Goal: Task Accomplishment & Management: Use online tool/utility

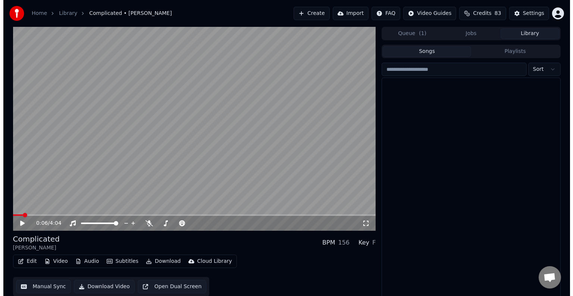
scroll to position [327, 0]
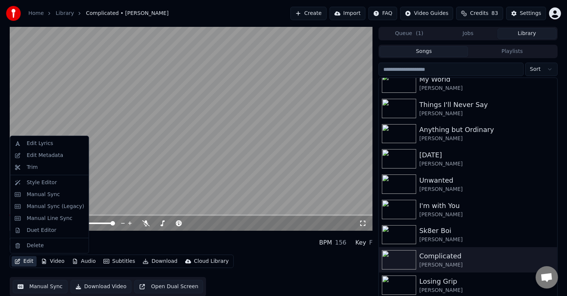
click at [15, 261] on icon "button" at bounding box center [18, 261] width 6 height 5
click at [39, 208] on div "Manual Sync (Legacy)" at bounding box center [54, 206] width 57 height 7
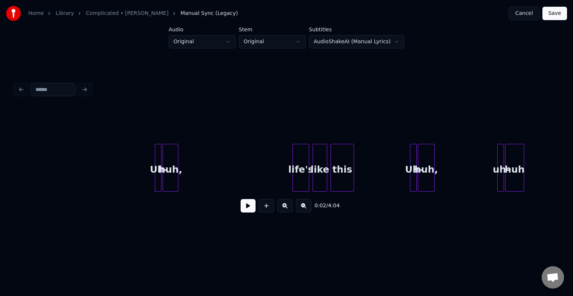
click at [248, 213] on button at bounding box center [248, 205] width 15 height 13
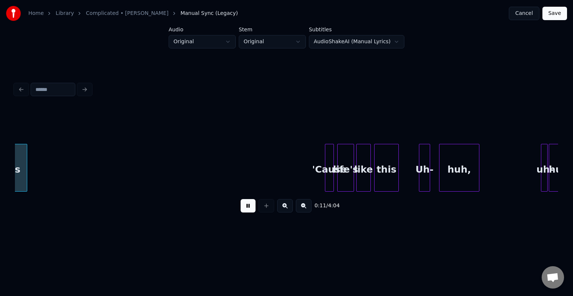
scroll to position [0, 650]
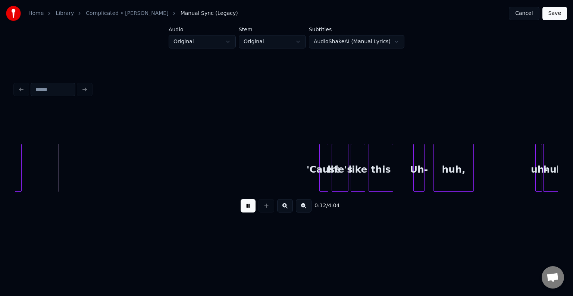
click at [248, 208] on button at bounding box center [248, 205] width 15 height 13
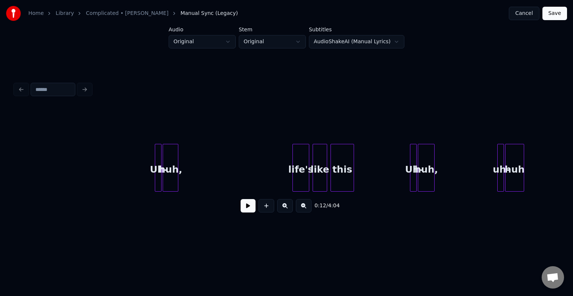
click at [243, 210] on button at bounding box center [248, 205] width 15 height 13
click at [240, 210] on div "0:03 / 4:04" at bounding box center [286, 206] width 531 height 16
click at [168, 182] on div "huh," at bounding box center [170, 169] width 15 height 51
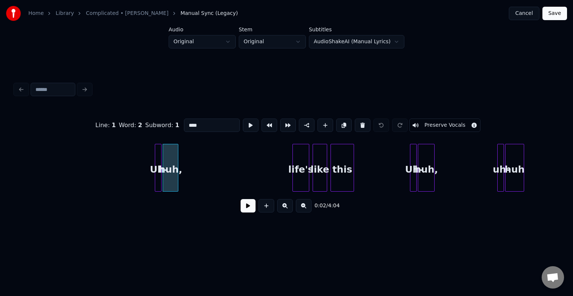
click at [419, 119] on button "Preserve Vocals" at bounding box center [445, 125] width 72 height 13
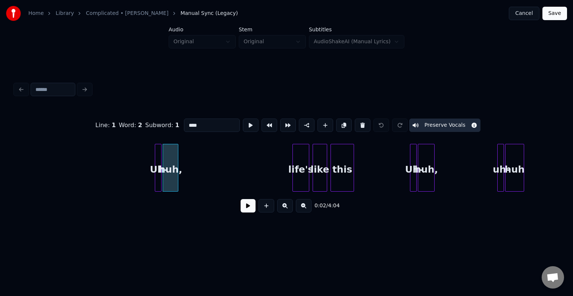
click at [156, 183] on div at bounding box center [156, 167] width 2 height 47
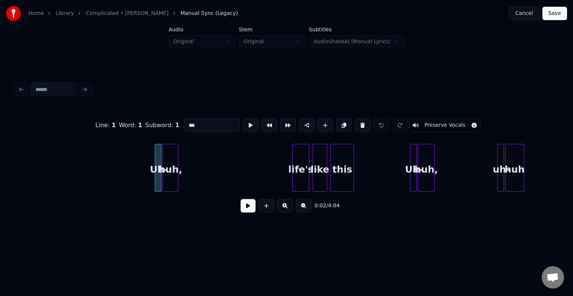
click at [430, 126] on button "Preserve Vocals" at bounding box center [445, 125] width 72 height 13
click at [294, 182] on div at bounding box center [294, 167] width 2 height 47
click at [434, 121] on button "Preserve Vocals" at bounding box center [445, 125] width 72 height 13
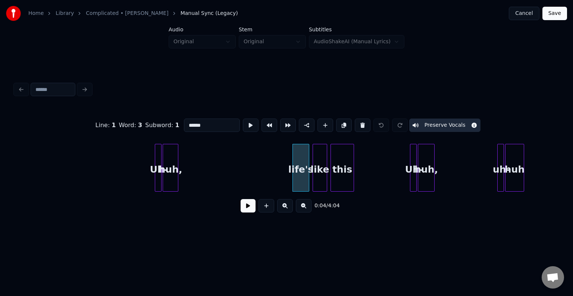
click at [317, 184] on div "like" at bounding box center [320, 169] width 14 height 51
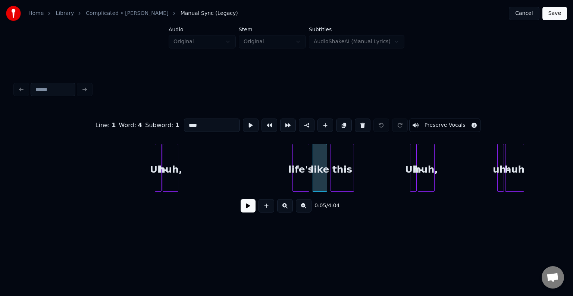
click at [442, 120] on button "Preserve Vocals" at bounding box center [445, 125] width 72 height 13
click at [343, 178] on div "this" at bounding box center [342, 169] width 23 height 51
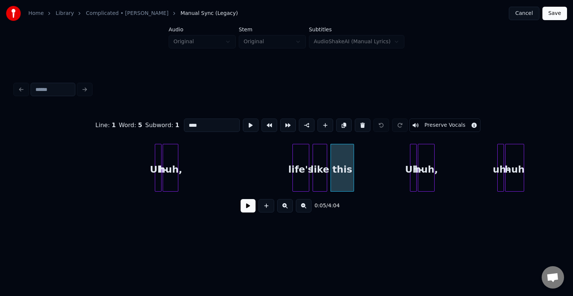
click at [435, 120] on button "Preserve Vocals" at bounding box center [445, 125] width 72 height 13
click at [410, 163] on div at bounding box center [411, 167] width 2 height 47
click at [419, 119] on button "Preserve Vocals" at bounding box center [445, 125] width 72 height 13
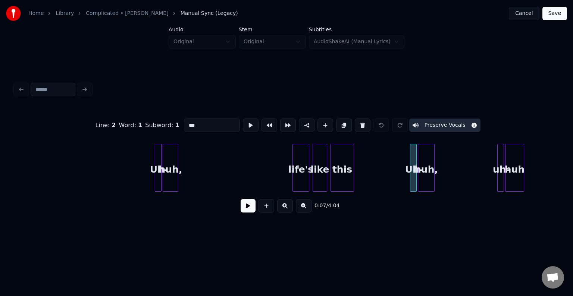
click at [422, 155] on div "huh," at bounding box center [426, 169] width 16 height 51
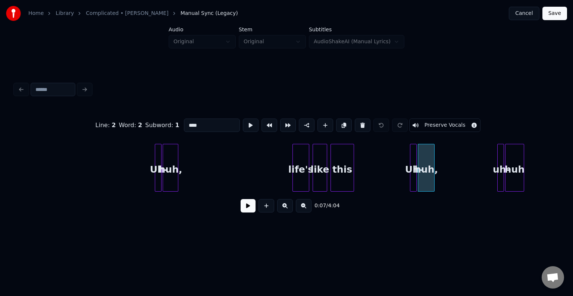
click at [427, 119] on button "Preserve Vocals" at bounding box center [445, 125] width 72 height 13
click at [500, 171] on div "uh-" at bounding box center [501, 169] width 7 height 51
click at [449, 120] on button "Preserve Vocals" at bounding box center [445, 125] width 72 height 13
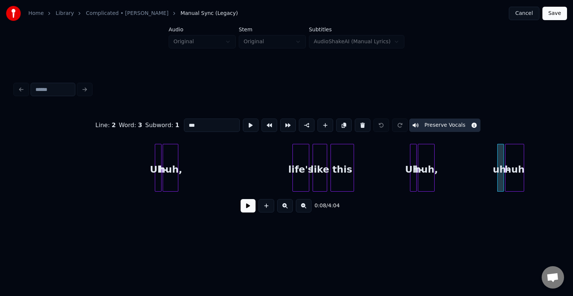
click at [516, 162] on div "huh" at bounding box center [514, 169] width 18 height 51
type input "***"
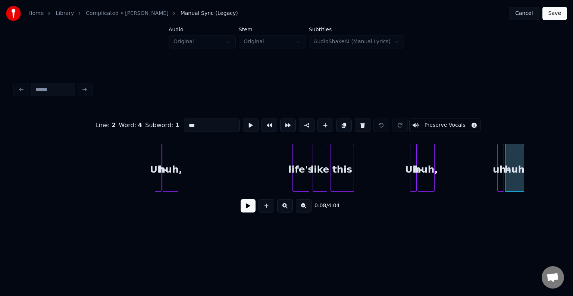
click at [444, 125] on button "Preserve Vocals" at bounding box center [445, 125] width 72 height 13
click at [243, 214] on div "0:08 / 4:04" at bounding box center [286, 206] width 531 height 16
click at [247, 207] on button at bounding box center [248, 205] width 15 height 13
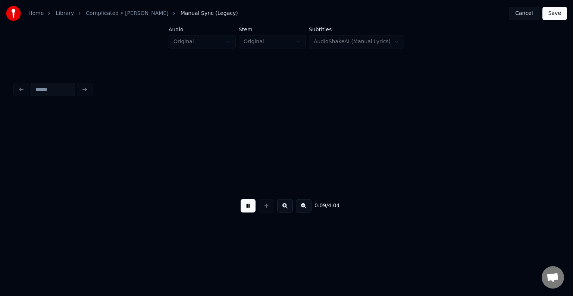
scroll to position [0, 544]
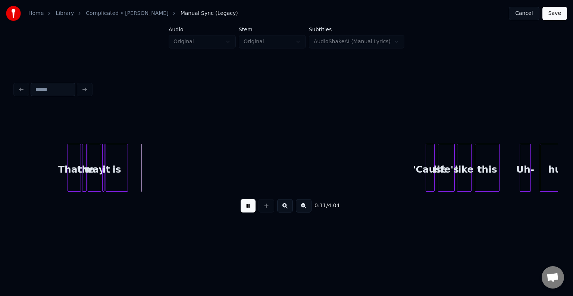
click at [247, 207] on button at bounding box center [248, 205] width 15 height 13
click at [112, 172] on div "is" at bounding box center [117, 169] width 22 height 51
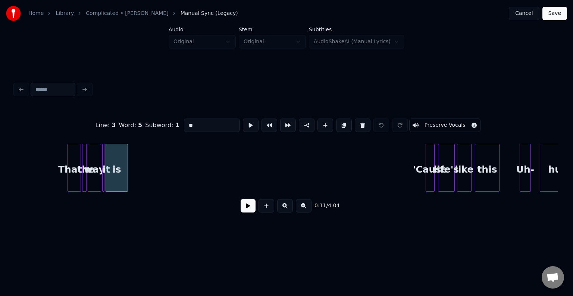
click at [442, 125] on button "Preserve Vocals" at bounding box center [445, 125] width 72 height 13
click at [104, 179] on div at bounding box center [103, 167] width 2 height 47
click at [429, 122] on button "Preserve Vocals" at bounding box center [445, 125] width 72 height 13
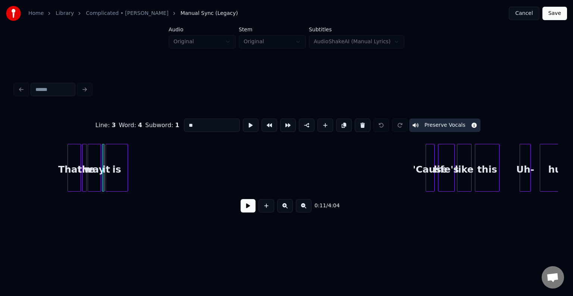
click at [90, 184] on div "way" at bounding box center [94, 169] width 13 height 51
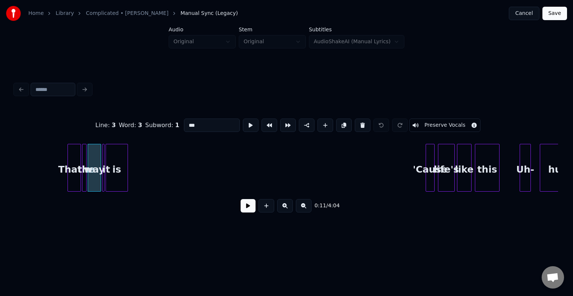
click at [419, 122] on button "Preserve Vocals" at bounding box center [445, 125] width 72 height 13
click at [83, 176] on div at bounding box center [83, 167] width 2 height 47
click at [414, 125] on button "Preserve Vocals" at bounding box center [445, 125] width 72 height 13
click at [70, 177] on div "That's" at bounding box center [74, 169] width 13 height 51
type input "******"
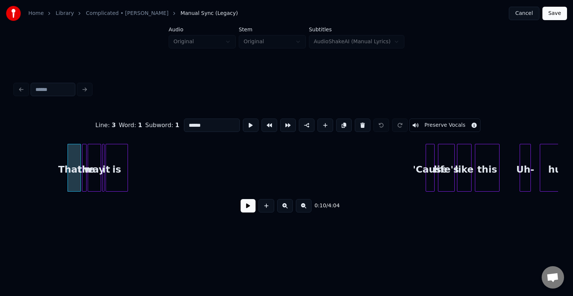
click at [440, 122] on button "Preserve Vocals" at bounding box center [445, 125] width 72 height 13
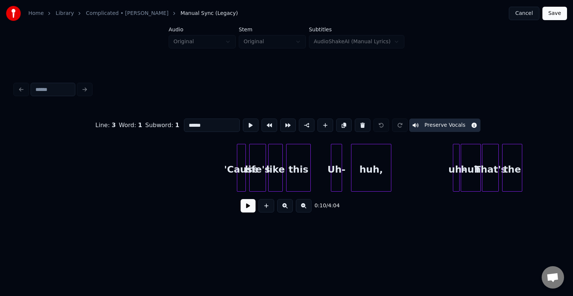
scroll to position [0, 738]
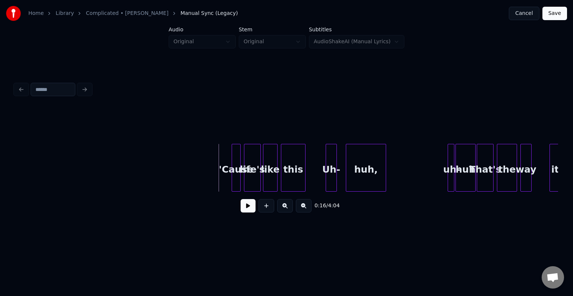
click at [246, 203] on button at bounding box center [248, 205] width 15 height 13
click at [291, 170] on div "this" at bounding box center [293, 169] width 24 height 51
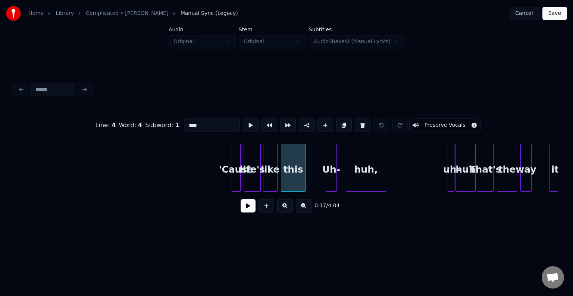
click at [427, 119] on button "Preserve Vocals" at bounding box center [445, 125] width 72 height 13
click at [269, 176] on div "like" at bounding box center [270, 169] width 14 height 51
click at [437, 121] on button "Preserve Vocals" at bounding box center [445, 125] width 72 height 13
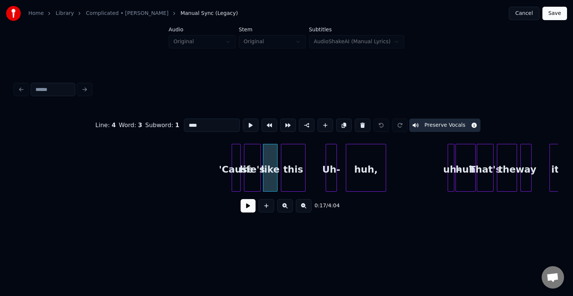
click at [253, 176] on div "life's" at bounding box center [252, 169] width 16 height 51
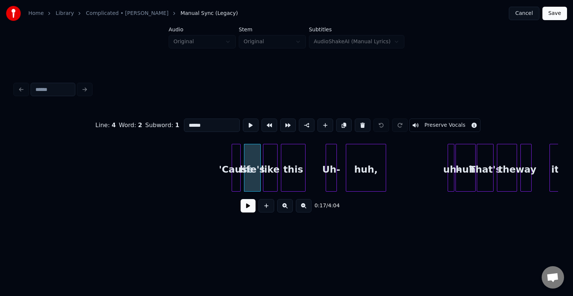
click at [422, 120] on button "Preserve Vocals" at bounding box center [445, 125] width 72 height 13
click at [236, 171] on div "'Cause" at bounding box center [236, 169] width 8 height 51
click at [432, 122] on button "Preserve Vocals" at bounding box center [445, 125] width 72 height 13
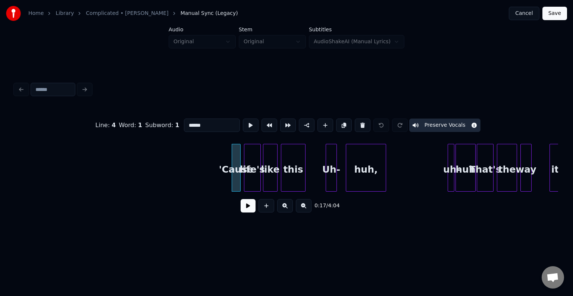
click at [248, 177] on div "life's" at bounding box center [252, 169] width 16 height 51
click at [270, 179] on div "like" at bounding box center [270, 169] width 14 height 51
click at [296, 176] on div "this" at bounding box center [293, 169] width 24 height 51
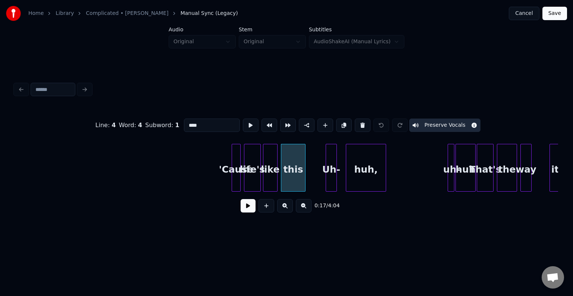
click at [370, 171] on div "huh," at bounding box center [366, 169] width 40 height 51
type input "****"
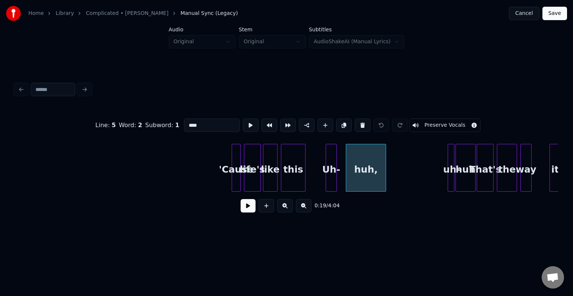
click at [346, 173] on div "huh," at bounding box center [366, 168] width 40 height 48
click at [373, 175] on div at bounding box center [374, 167] width 2 height 47
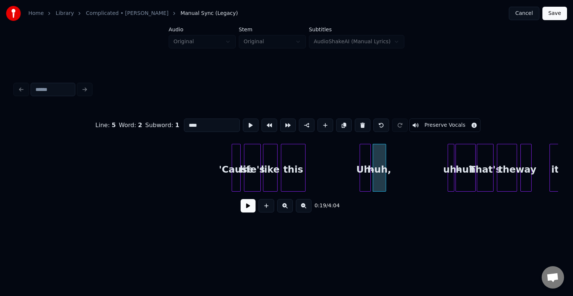
click at [364, 177] on div "Uh-" at bounding box center [365, 169] width 10 height 51
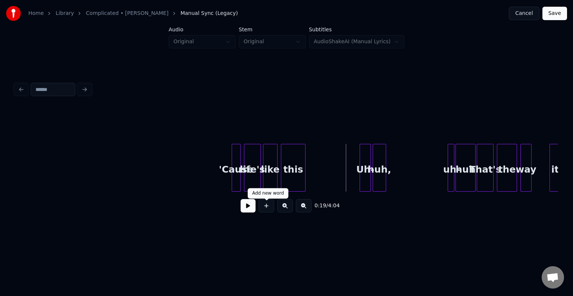
click at [249, 212] on button at bounding box center [248, 205] width 15 height 13
drag, startPoint x: 65, startPoint y: 188, endPoint x: 28, endPoint y: 191, distance: 36.3
click at [28, 191] on div "'Cause life's like this Uh- huh, uh- huh That's the way it" at bounding box center [286, 168] width 543 height 48
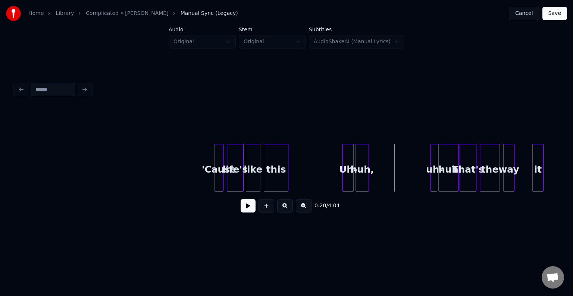
scroll to position [0, 778]
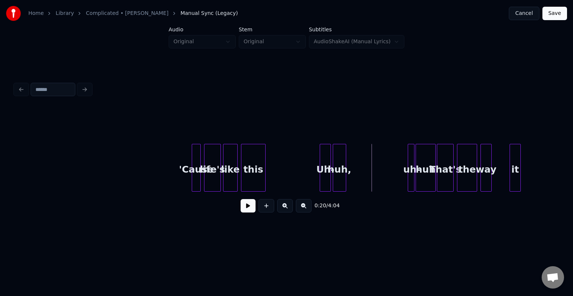
click at [335, 181] on div "huh," at bounding box center [339, 169] width 13 height 51
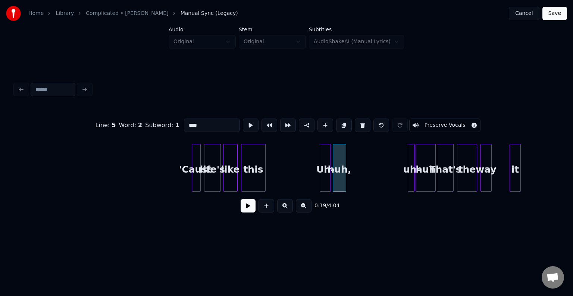
click at [425, 124] on button "Preserve Vocals" at bounding box center [445, 125] width 72 height 13
click at [325, 163] on div "Uh-" at bounding box center [325, 169] width 10 height 51
type input "***"
click at [435, 123] on button "Preserve Vocals" at bounding box center [445, 125] width 72 height 13
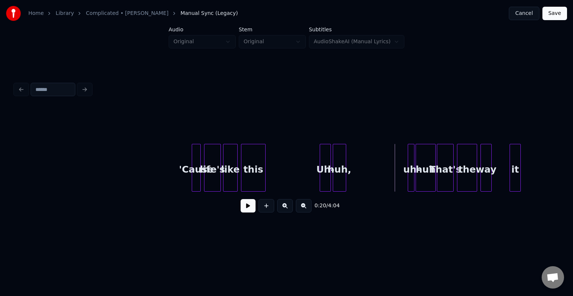
click at [245, 203] on button at bounding box center [248, 205] width 15 height 13
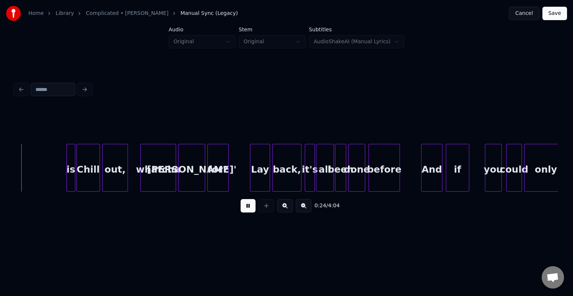
scroll to position [0, 1355]
click at [249, 211] on button at bounding box center [248, 205] width 15 height 13
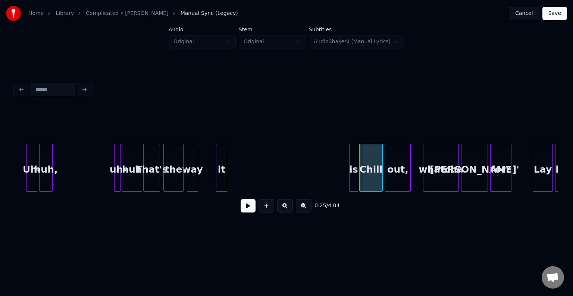
scroll to position [0, 1056]
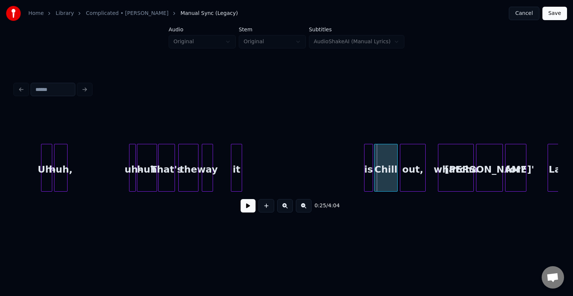
click at [151, 173] on div "huh" at bounding box center [146, 169] width 19 height 51
click at [246, 213] on button at bounding box center [248, 205] width 15 height 13
click at [249, 210] on button at bounding box center [248, 205] width 15 height 13
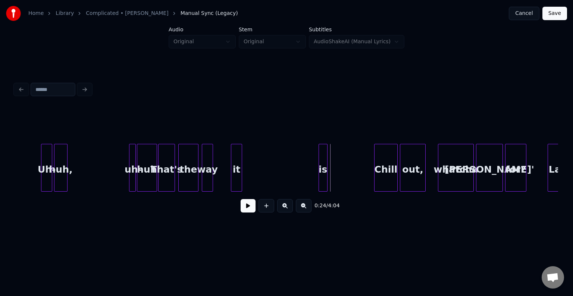
click at [324, 174] on div "is" at bounding box center [323, 169] width 8 height 51
click at [308, 177] on div "it" at bounding box center [310, 169] width 10 height 51
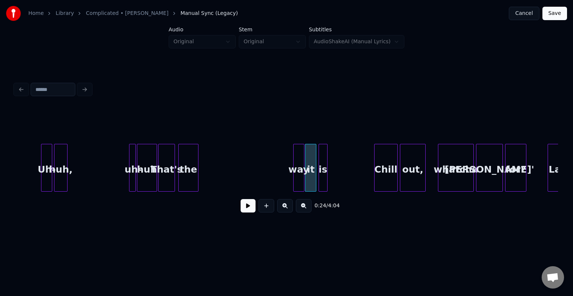
click at [298, 179] on div "way" at bounding box center [299, 169] width 10 height 51
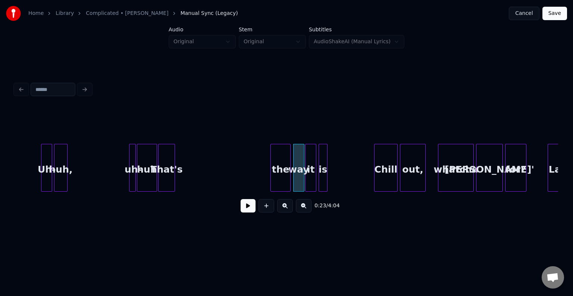
click at [279, 173] on div "the" at bounding box center [280, 169] width 19 height 51
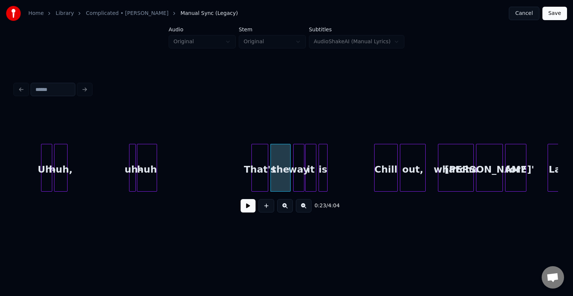
click at [262, 176] on div "That's" at bounding box center [260, 169] width 16 height 51
click at [248, 209] on button at bounding box center [248, 205] width 15 height 13
click at [144, 172] on div "huh" at bounding box center [146, 169] width 19 height 51
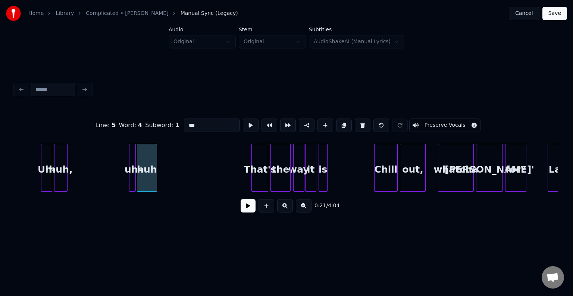
click at [416, 122] on button "Preserve Vocals" at bounding box center [445, 125] width 72 height 13
click at [134, 182] on div at bounding box center [134, 167] width 2 height 47
type input "***"
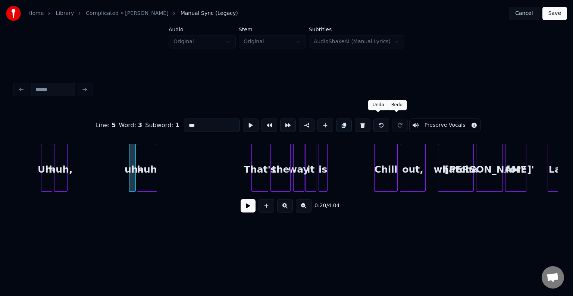
click at [411, 120] on button "Preserve Vocals" at bounding box center [445, 125] width 72 height 13
click at [245, 209] on button at bounding box center [248, 205] width 15 height 13
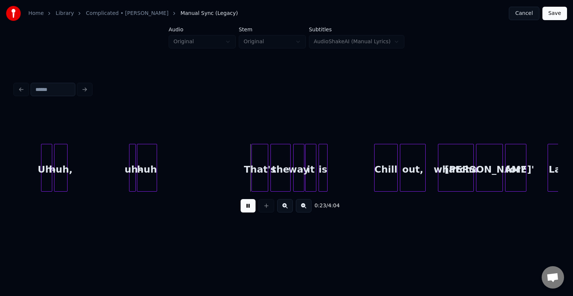
click at [245, 209] on button at bounding box center [248, 205] width 15 height 13
click at [249, 170] on div "That's" at bounding box center [252, 169] width 16 height 51
click at [243, 207] on button at bounding box center [248, 205] width 15 height 13
click at [265, 176] on div "the" at bounding box center [270, 169] width 19 height 51
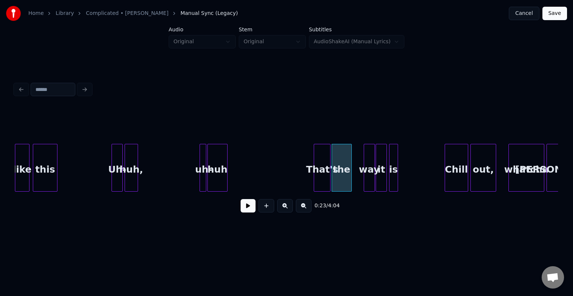
scroll to position [0, 1033]
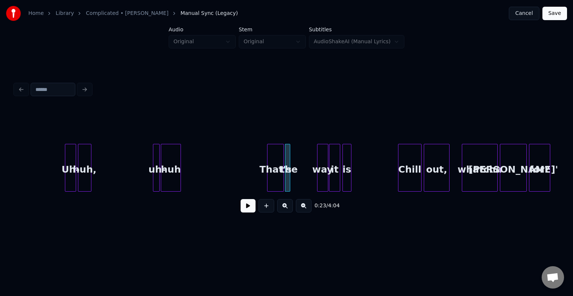
click at [288, 182] on div at bounding box center [289, 167] width 2 height 47
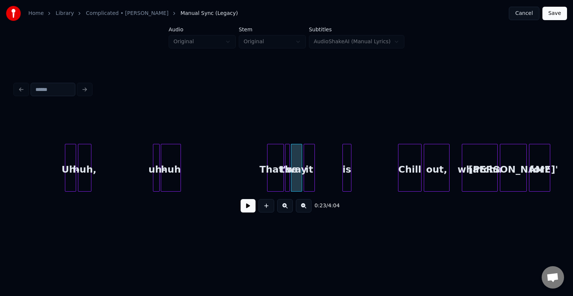
click at [307, 180] on div "it" at bounding box center [309, 169] width 10 height 51
click at [349, 173] on div "is" at bounding box center [349, 168] width 14 height 48
click at [328, 173] on div "is" at bounding box center [323, 169] width 13 height 51
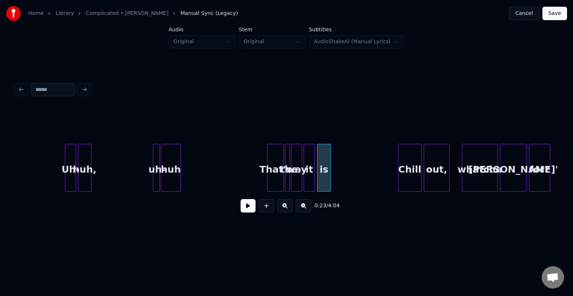
click at [246, 209] on button at bounding box center [248, 205] width 15 height 13
click at [245, 213] on button at bounding box center [248, 205] width 15 height 13
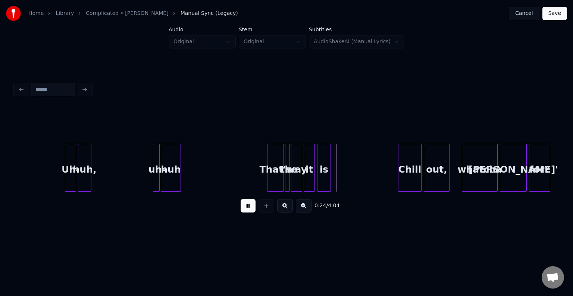
click at [245, 213] on button at bounding box center [248, 205] width 15 height 13
click at [298, 179] on div at bounding box center [298, 167] width 2 height 47
click at [308, 178] on div "it" at bounding box center [306, 169] width 10 height 51
click at [320, 180] on div "is" at bounding box center [319, 169] width 13 height 51
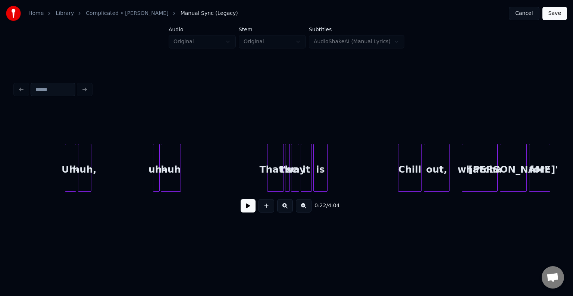
click at [248, 208] on button at bounding box center [248, 205] width 15 height 13
click at [250, 207] on button at bounding box center [248, 205] width 15 height 13
click at [281, 180] on div "That's" at bounding box center [275, 169] width 16 height 51
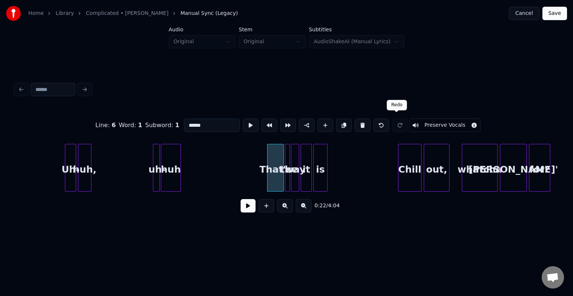
click at [420, 121] on button "Preserve Vocals" at bounding box center [445, 125] width 72 height 13
click at [288, 182] on div at bounding box center [288, 167] width 2 height 47
click at [427, 122] on button "Preserve Vocals" at bounding box center [445, 125] width 72 height 13
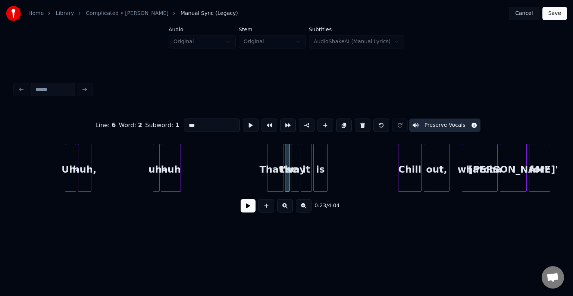
click at [292, 176] on div at bounding box center [292, 167] width 2 height 47
click at [431, 120] on button "Preserve Vocals" at bounding box center [445, 125] width 72 height 13
click at [304, 179] on div "it" at bounding box center [306, 169] width 10 height 51
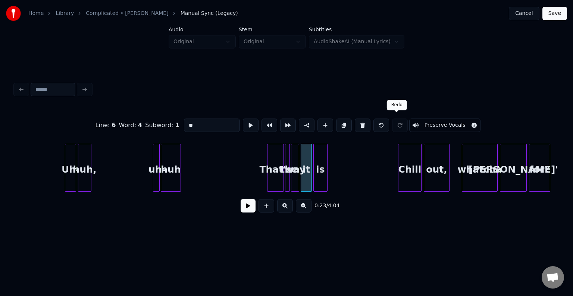
click at [414, 122] on button "Preserve Vocals" at bounding box center [445, 125] width 72 height 13
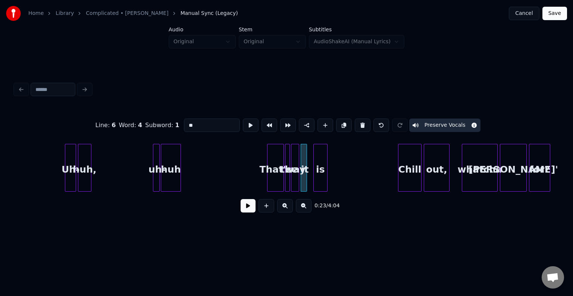
click at [304, 183] on div at bounding box center [305, 167] width 2 height 47
click at [314, 182] on div at bounding box center [315, 167] width 2 height 47
type input "**"
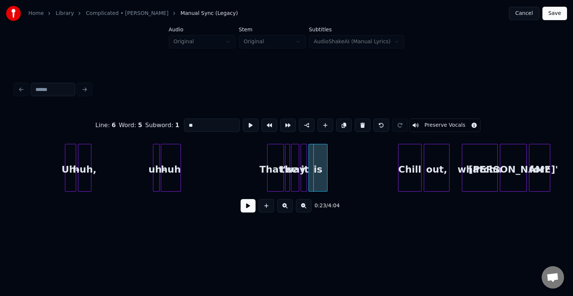
click at [309, 182] on div at bounding box center [310, 167] width 2 height 47
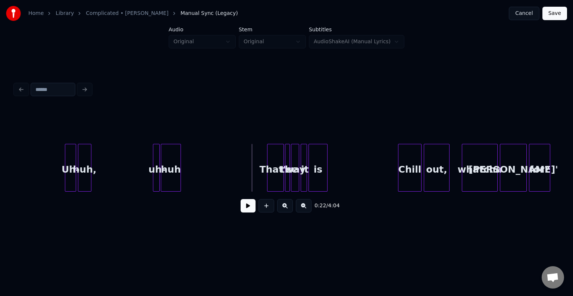
click at [285, 182] on div at bounding box center [286, 167] width 2 height 47
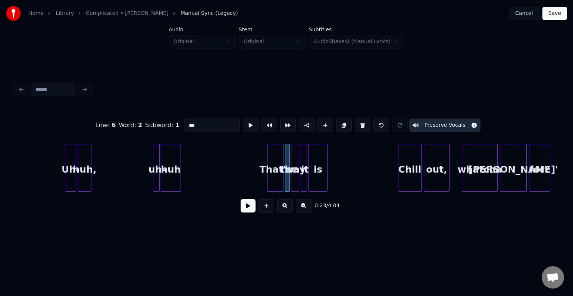
click at [294, 178] on div "way" at bounding box center [294, 169] width 7 height 51
click at [302, 180] on div at bounding box center [302, 167] width 2 height 47
click at [316, 175] on div "is" at bounding box center [318, 169] width 18 height 51
type input "**"
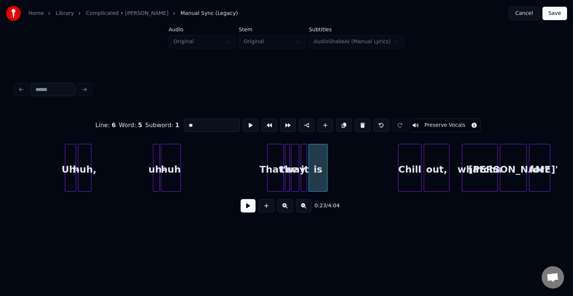
click at [433, 123] on button "Preserve Vocals" at bounding box center [445, 125] width 72 height 13
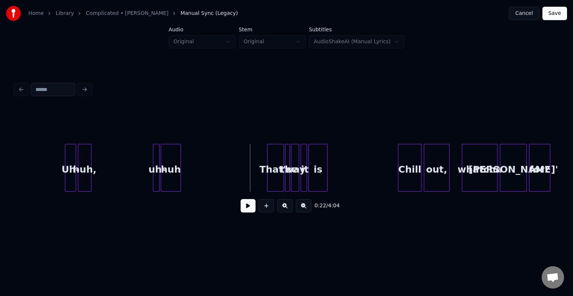
click at [245, 209] on button at bounding box center [248, 205] width 15 height 13
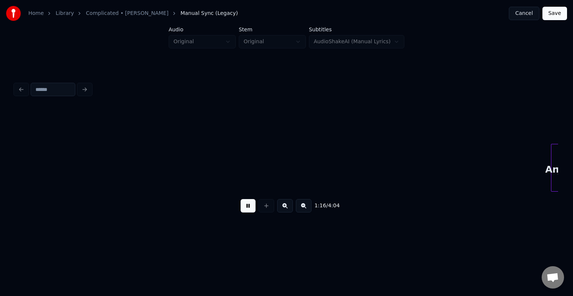
scroll to position [0, 4295]
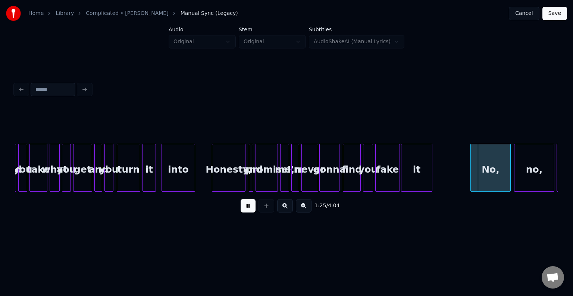
click at [248, 209] on button at bounding box center [248, 205] width 15 height 13
click at [403, 176] on div at bounding box center [402, 167] width 2 height 47
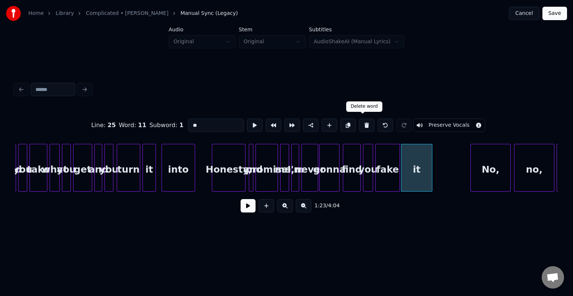
click at [361, 122] on button at bounding box center [367, 125] width 16 height 13
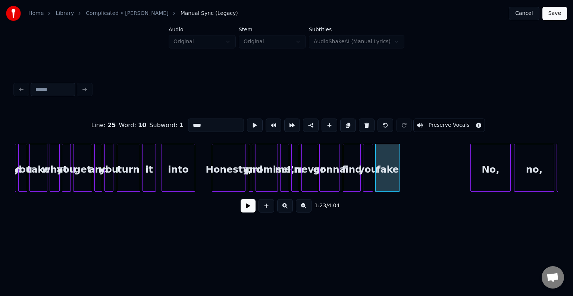
click at [212, 121] on input "****" at bounding box center [216, 125] width 56 height 13
click at [430, 176] on div at bounding box center [429, 167] width 2 height 47
click at [222, 176] on div "Honesty," at bounding box center [228, 169] width 33 height 51
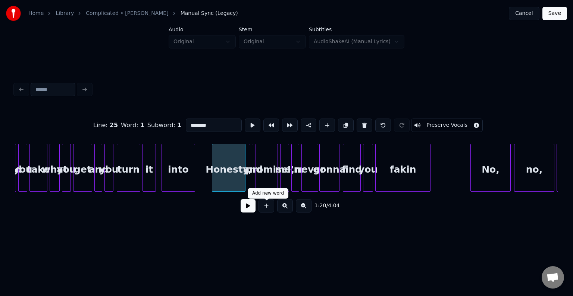
type input "********"
click at [244, 212] on button at bounding box center [248, 205] width 15 height 13
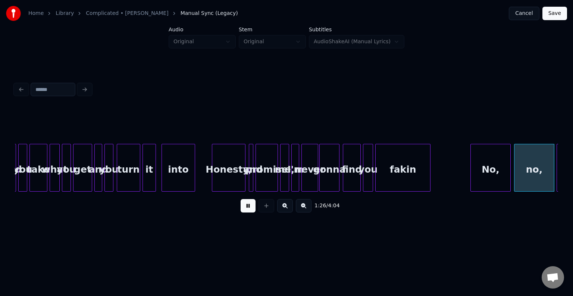
scroll to position [0, 4838]
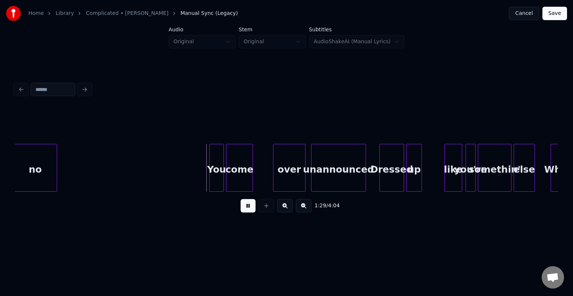
click at [248, 208] on button at bounding box center [248, 205] width 15 height 13
click at [244, 213] on button at bounding box center [248, 205] width 15 height 13
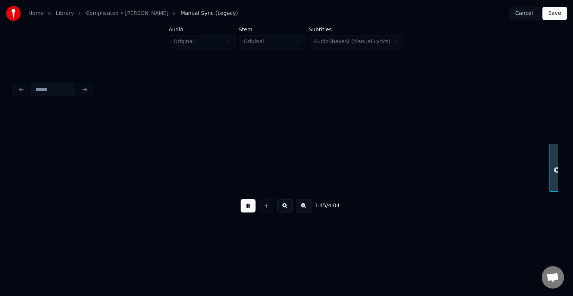
scroll to position [0, 5925]
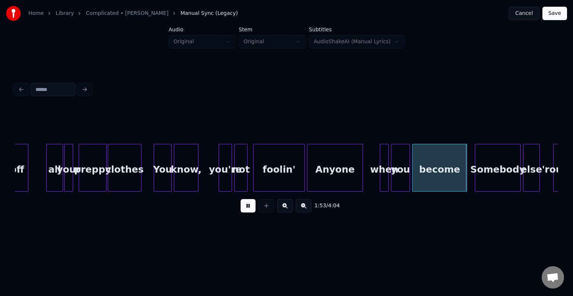
click at [244, 213] on button at bounding box center [248, 205] width 15 height 13
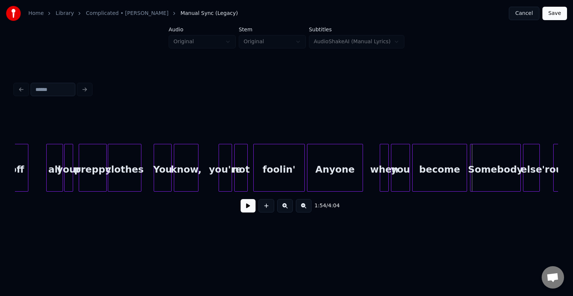
click at [471, 176] on div at bounding box center [471, 167] width 2 height 47
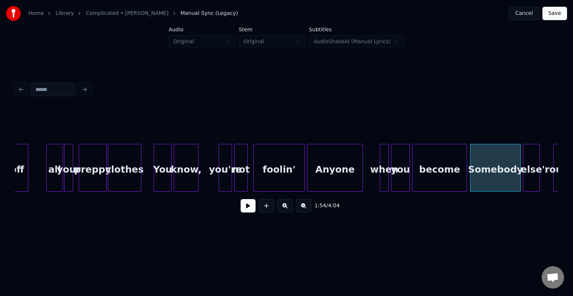
click at [249, 206] on button at bounding box center [248, 205] width 15 height 13
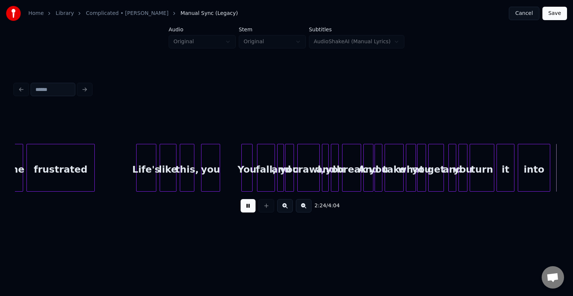
scroll to position [0, 8100]
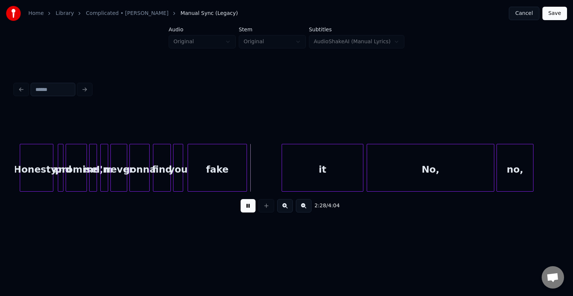
click at [249, 206] on button at bounding box center [248, 205] width 15 height 13
click at [291, 147] on div "it" at bounding box center [322, 169] width 81 height 51
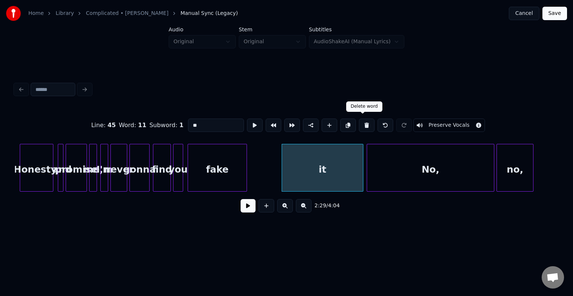
click at [360, 122] on button at bounding box center [367, 125] width 16 height 13
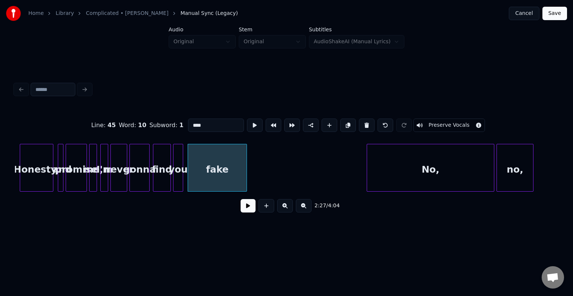
click at [215, 123] on input "****" at bounding box center [216, 125] width 56 height 13
click at [278, 184] on div at bounding box center [277, 167] width 2 height 47
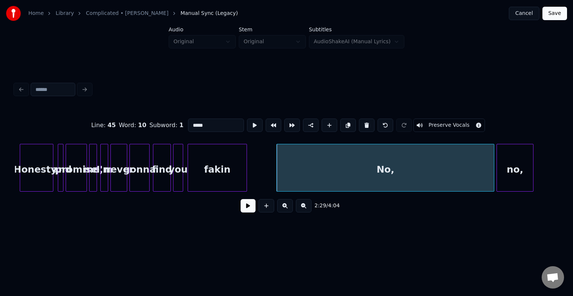
type input "*****"
click at [244, 208] on button at bounding box center [248, 205] width 15 height 13
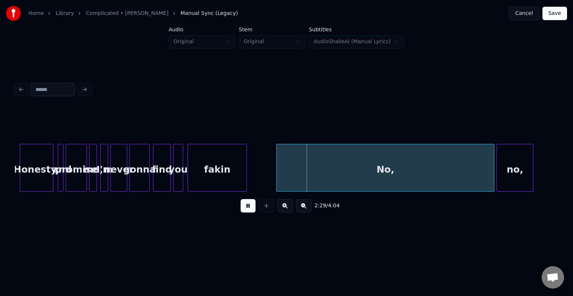
click at [244, 208] on button at bounding box center [248, 205] width 15 height 13
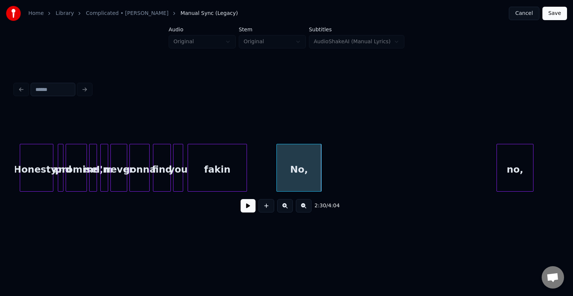
click at [320, 172] on div at bounding box center [320, 167] width 2 height 47
click at [340, 166] on div "no," at bounding box center [341, 169] width 36 height 51
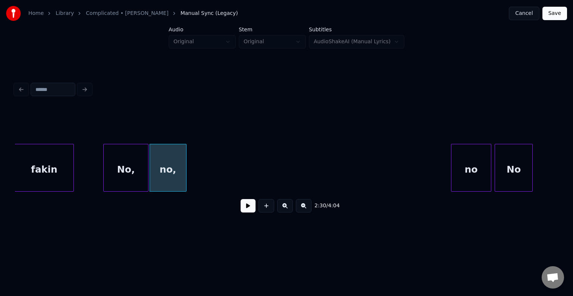
scroll to position [0, 8242]
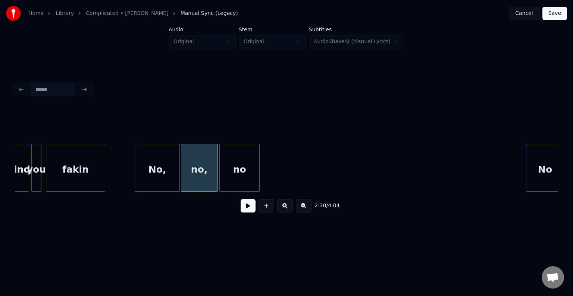
click at [247, 192] on div "No no No, no, fakin you find" at bounding box center [286, 168] width 543 height 48
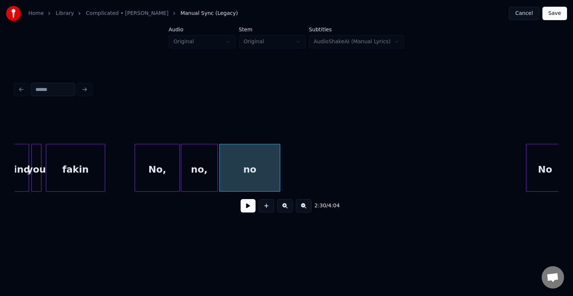
click at [279, 173] on div at bounding box center [279, 167] width 2 height 47
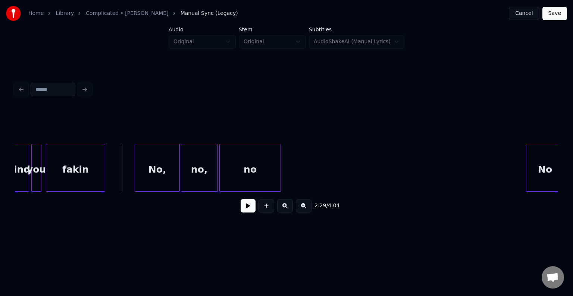
click at [245, 213] on button at bounding box center [248, 205] width 15 height 13
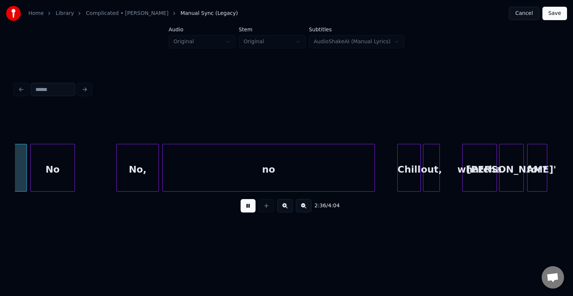
scroll to position [0, 8782]
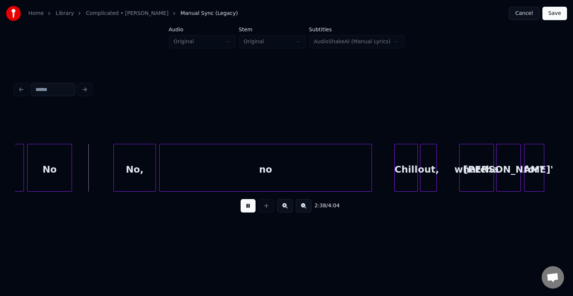
click at [244, 208] on button at bounding box center [248, 205] width 15 height 13
click at [252, 176] on div "no" at bounding box center [266, 169] width 212 height 51
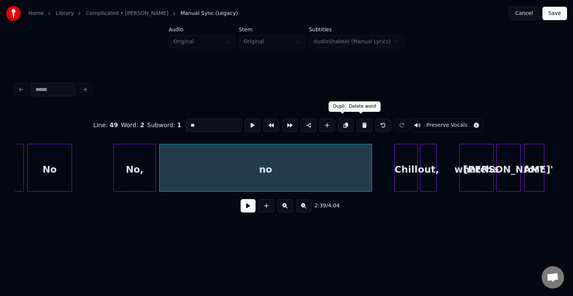
click at [359, 125] on button at bounding box center [365, 125] width 16 height 13
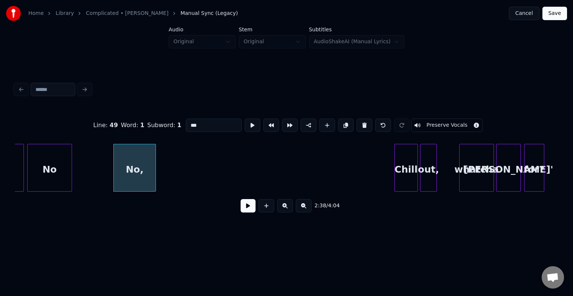
click at [359, 125] on button at bounding box center [365, 125] width 16 height 13
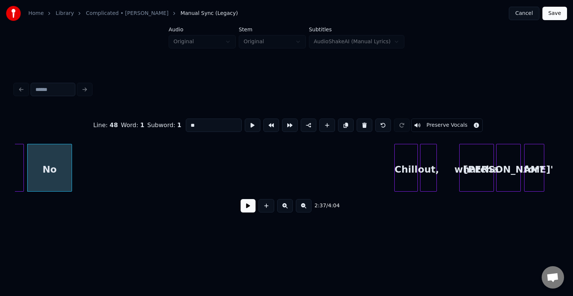
click at [359, 125] on button at bounding box center [365, 125] width 16 height 13
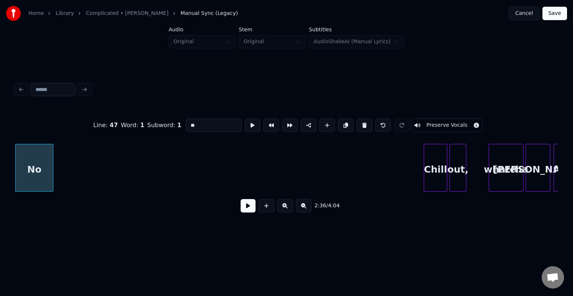
click at [359, 125] on button at bounding box center [365, 125] width 16 height 13
type input "**"
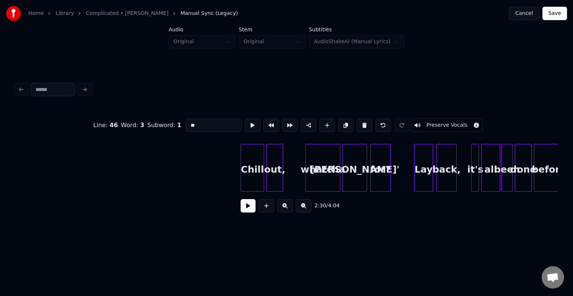
scroll to position [0, 8928]
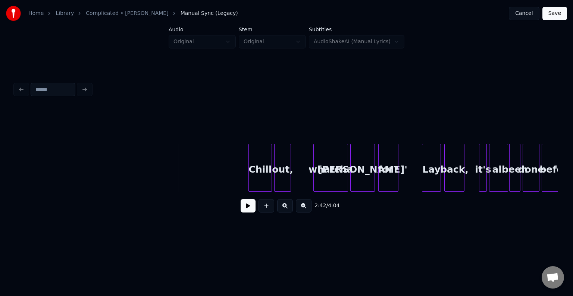
click at [244, 207] on button at bounding box center [248, 205] width 15 height 13
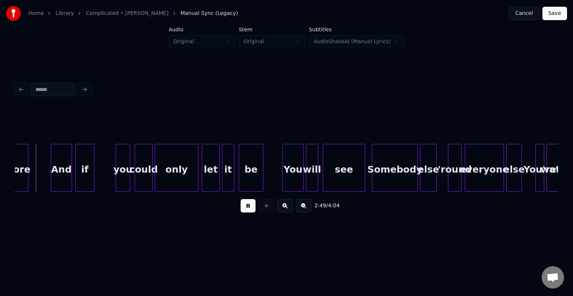
click at [244, 207] on button at bounding box center [248, 205] width 15 height 13
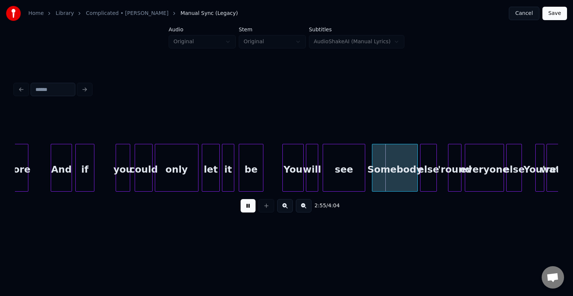
click at [244, 207] on button at bounding box center [248, 205] width 15 height 13
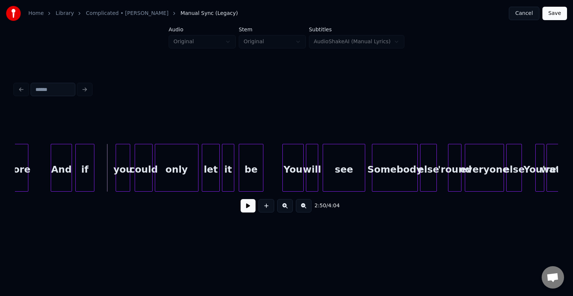
click at [242, 211] on button at bounding box center [248, 205] width 15 height 13
click at [243, 213] on button at bounding box center [248, 205] width 15 height 13
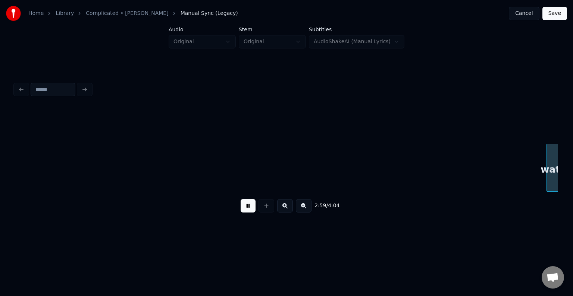
scroll to position [0, 10016]
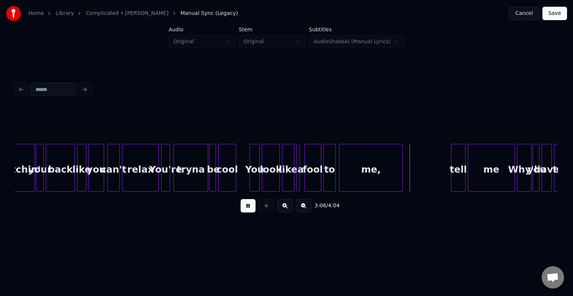
click at [254, 210] on button at bounding box center [248, 205] width 15 height 13
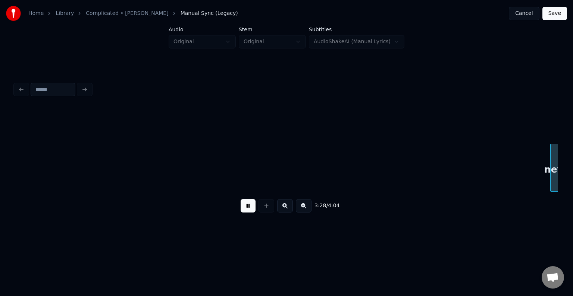
scroll to position [0, 11647]
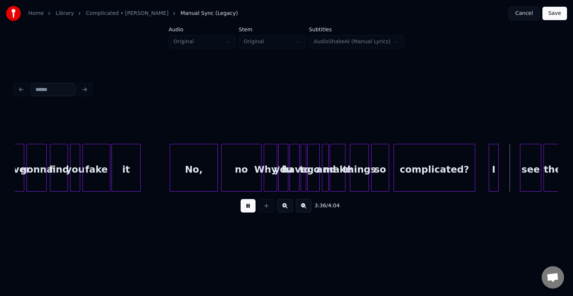
click at [254, 210] on button at bounding box center [248, 205] width 15 height 13
click at [513, 173] on div "I" at bounding box center [513, 169] width 9 height 51
click at [511, 176] on div at bounding box center [512, 167] width 2 height 47
click at [241, 211] on button at bounding box center [248, 205] width 15 height 13
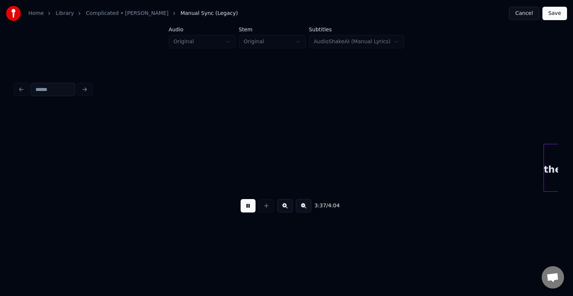
scroll to position [0, 12190]
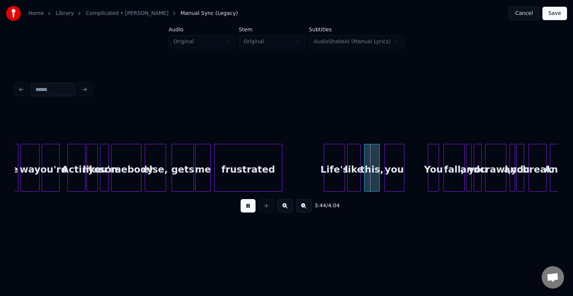
click at [241, 211] on button at bounding box center [248, 205] width 15 height 13
click at [242, 211] on button at bounding box center [248, 205] width 15 height 13
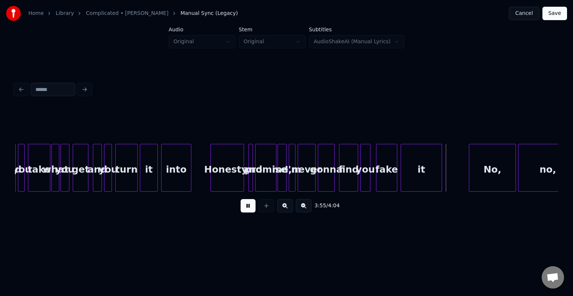
click at [246, 209] on button at bounding box center [248, 205] width 15 height 13
click at [439, 168] on div at bounding box center [440, 167] width 2 height 47
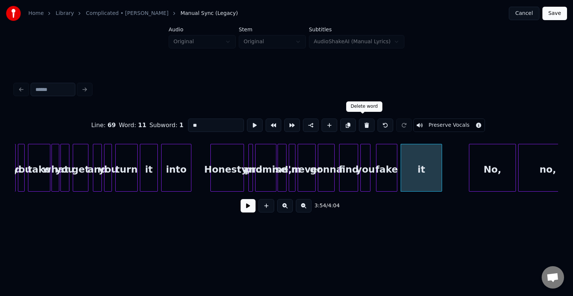
click at [364, 125] on button at bounding box center [367, 125] width 16 height 13
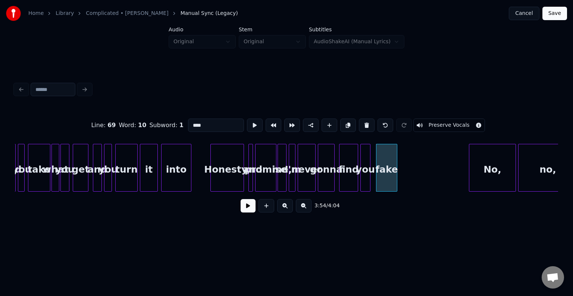
click at [220, 124] on input "****" at bounding box center [216, 125] width 56 height 13
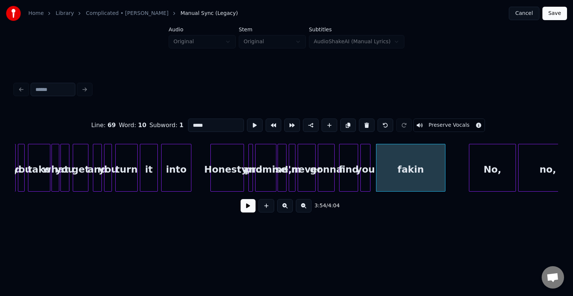
click at [444, 173] on div at bounding box center [444, 167] width 2 height 47
type input "*****"
click at [247, 213] on button at bounding box center [248, 205] width 15 height 13
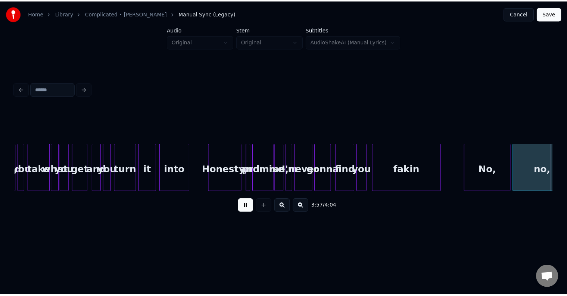
scroll to position [0, 13157]
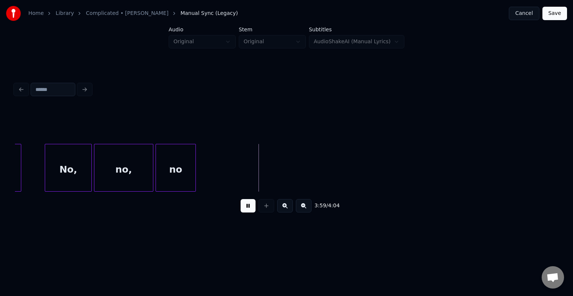
click at [552, 12] on button "Save" at bounding box center [554, 13] width 25 height 13
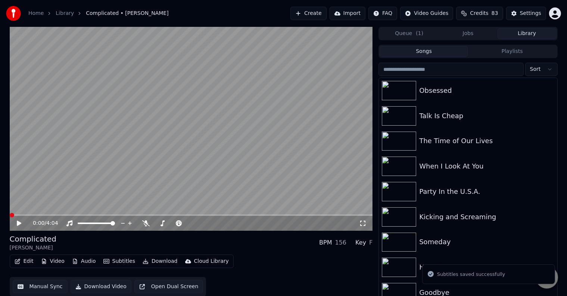
click at [17, 222] on icon at bounding box center [19, 223] width 4 height 5
click at [17, 222] on icon at bounding box center [25, 223] width 18 height 6
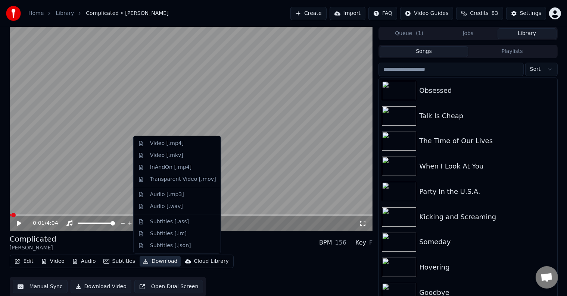
click at [143, 263] on icon "button" at bounding box center [145, 261] width 5 height 5
click at [145, 142] on div "Video [.mp4]" at bounding box center [177, 144] width 84 height 12
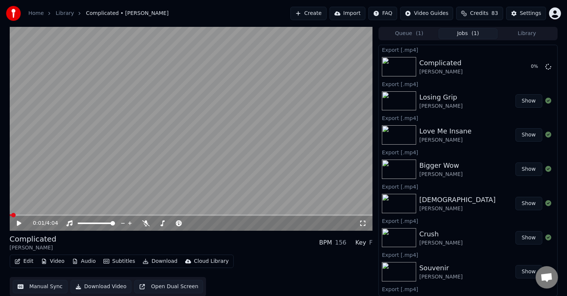
click at [510, 31] on button "Library" at bounding box center [526, 33] width 59 height 11
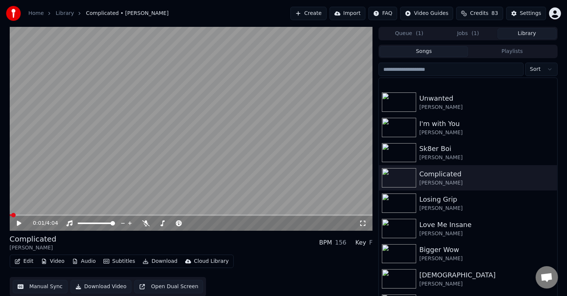
scroll to position [10825, 0]
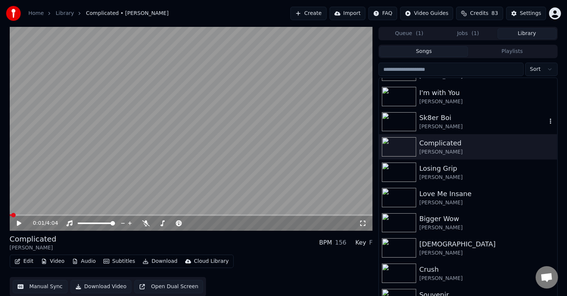
click at [461, 120] on div "Sk8er Boi" at bounding box center [482, 118] width 127 height 10
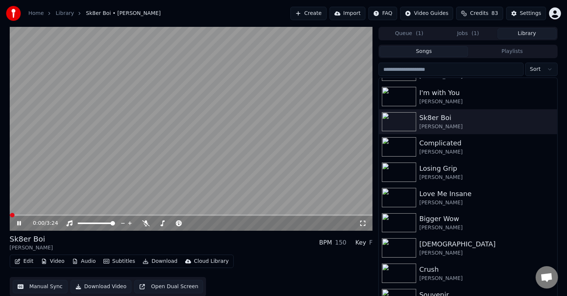
click at [19, 225] on icon at bounding box center [19, 223] width 4 height 4
